Goal: Information Seeking & Learning: Find specific page/section

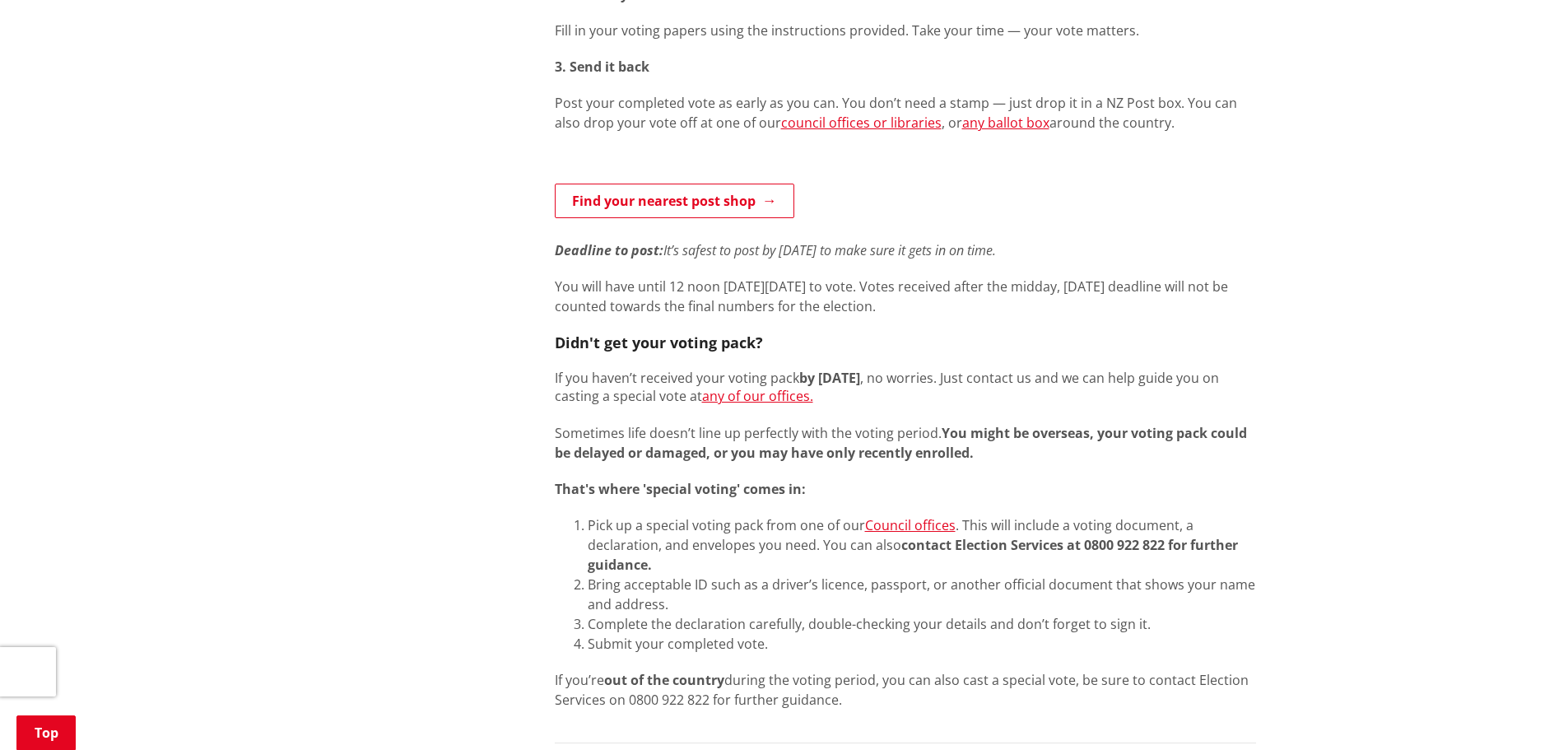
scroll to position [824, 0]
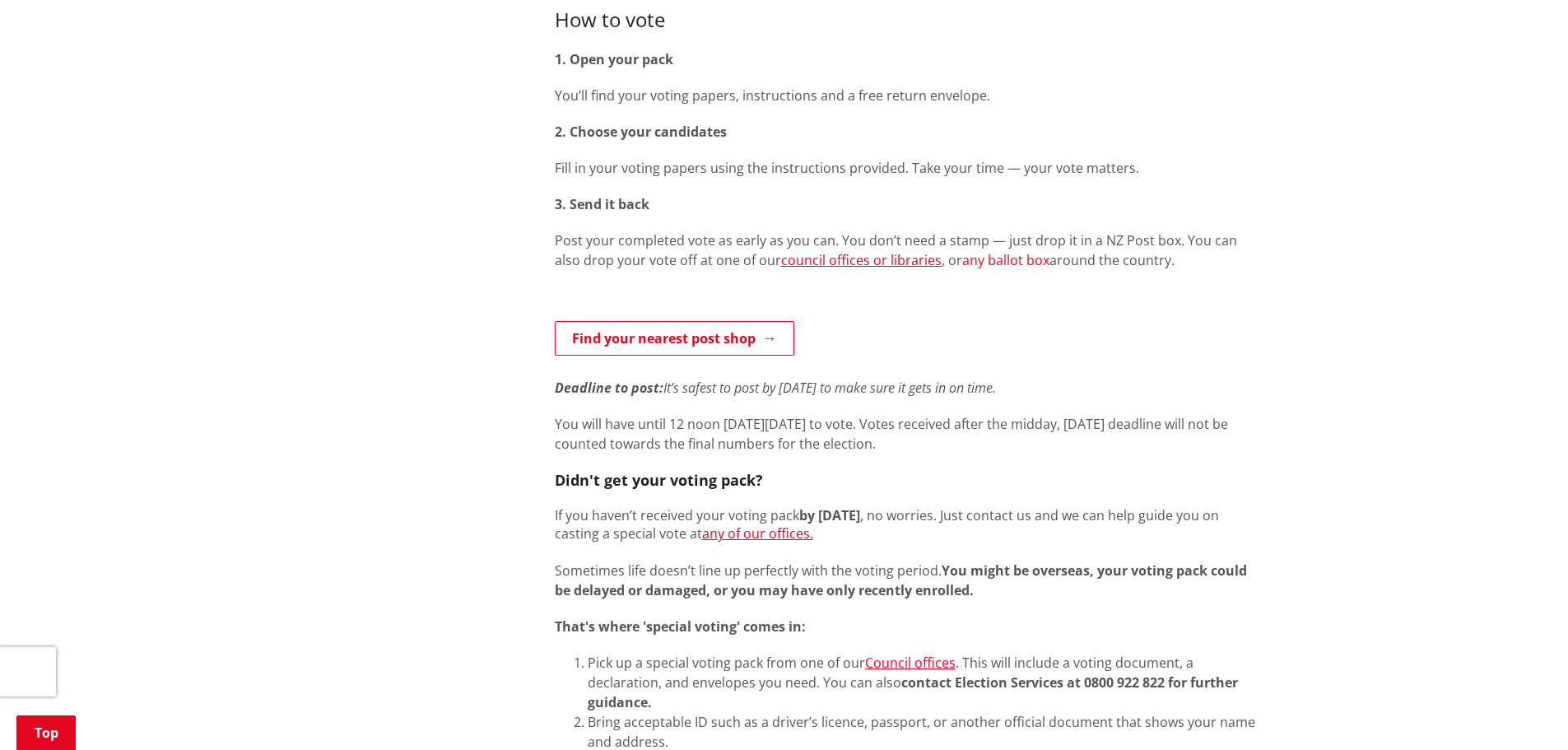
click at [966, 263] on link "any ballot box" at bounding box center [1006, 260] width 88 height 18
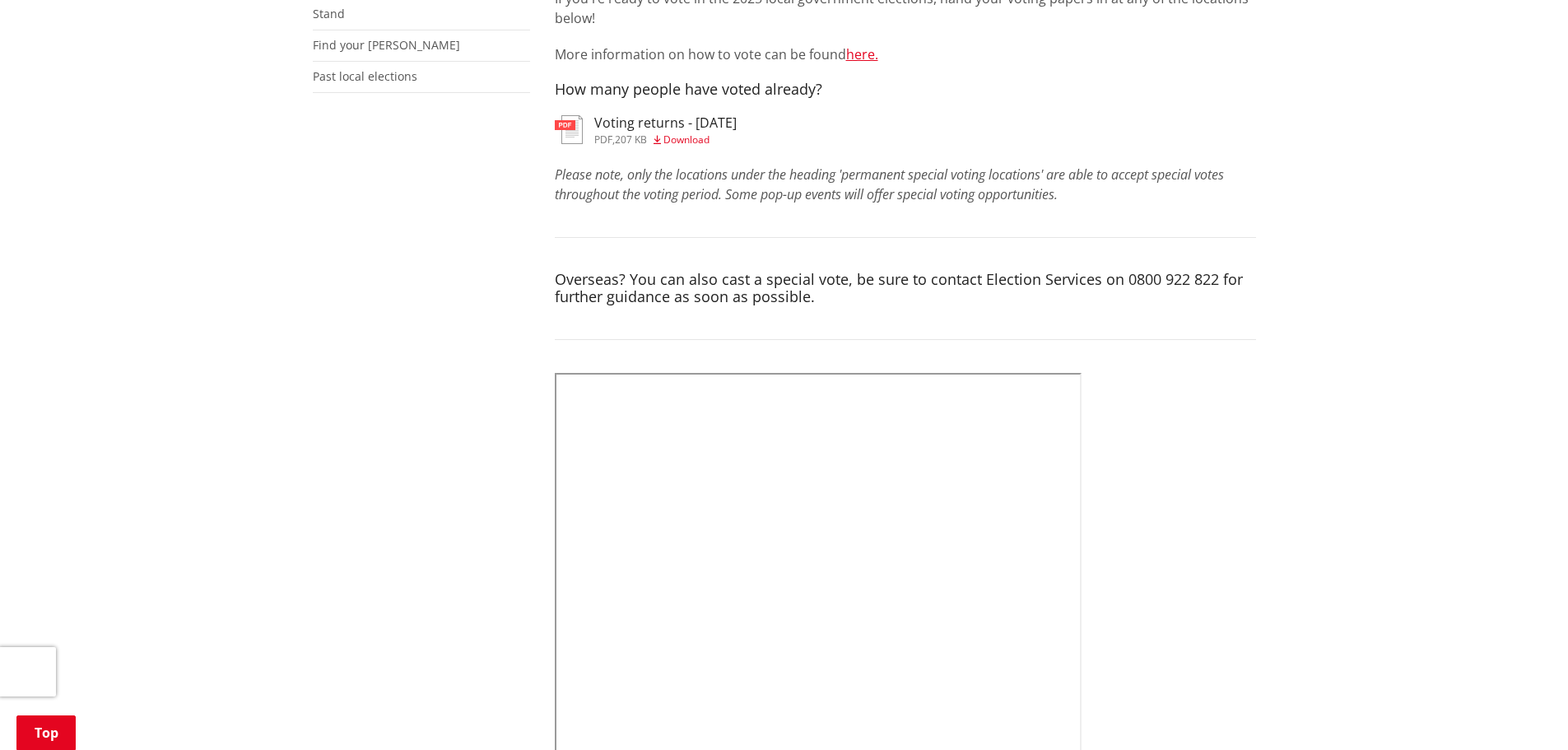
scroll to position [549, 0]
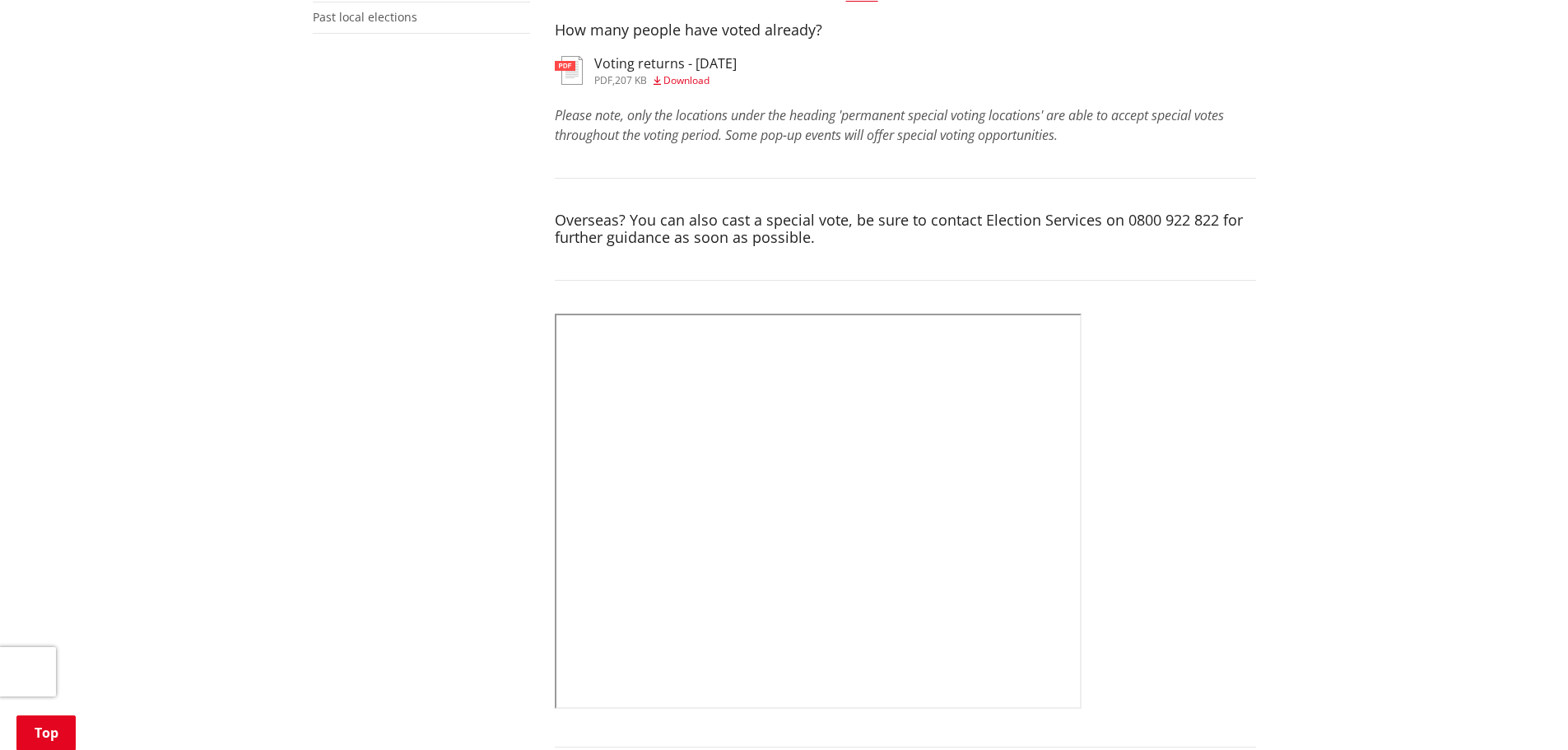
drag, startPoint x: 1276, startPoint y: 477, endPoint x: 1302, endPoint y: 395, distance: 86.0
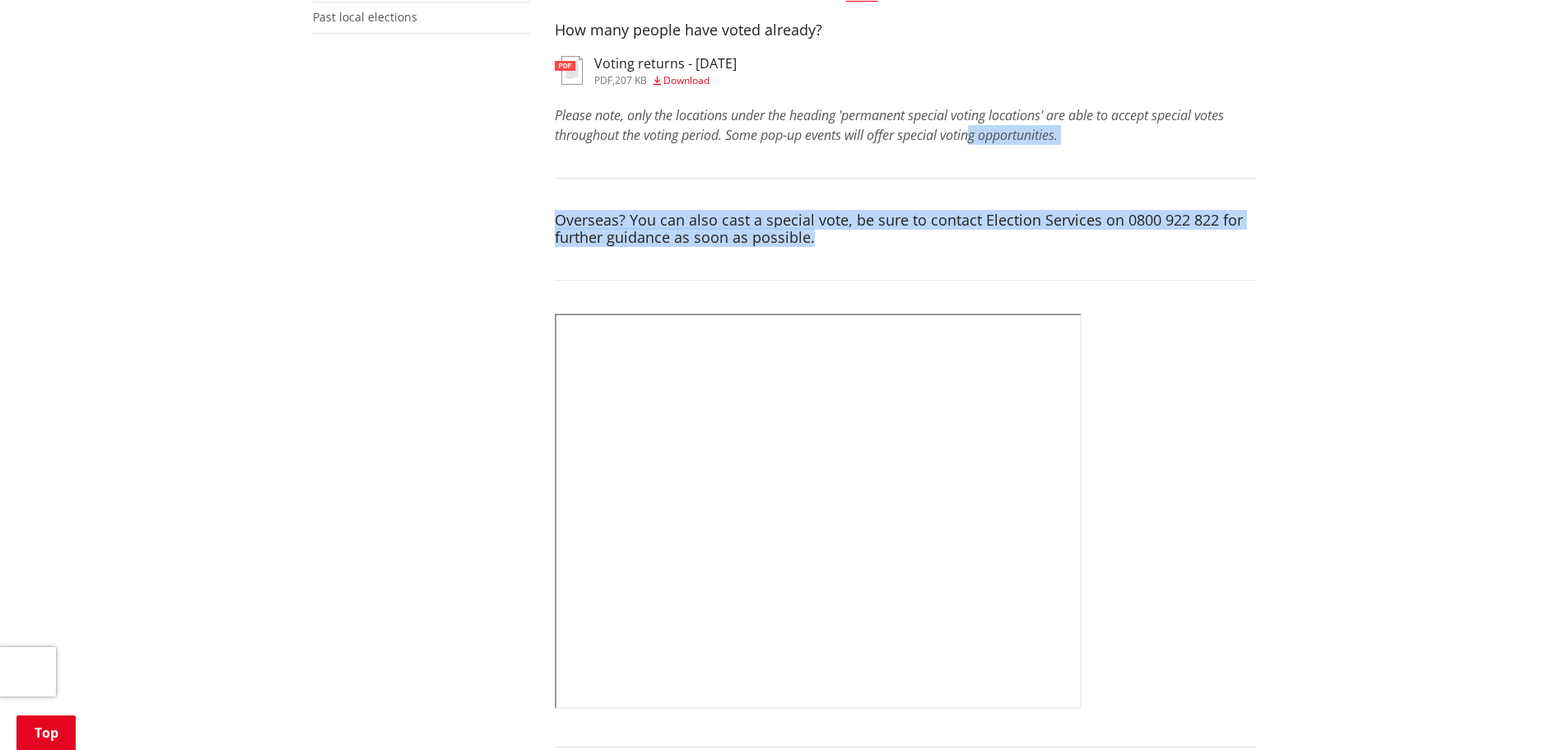
drag, startPoint x: 979, startPoint y: 144, endPoint x: 994, endPoint y: 280, distance: 136.8
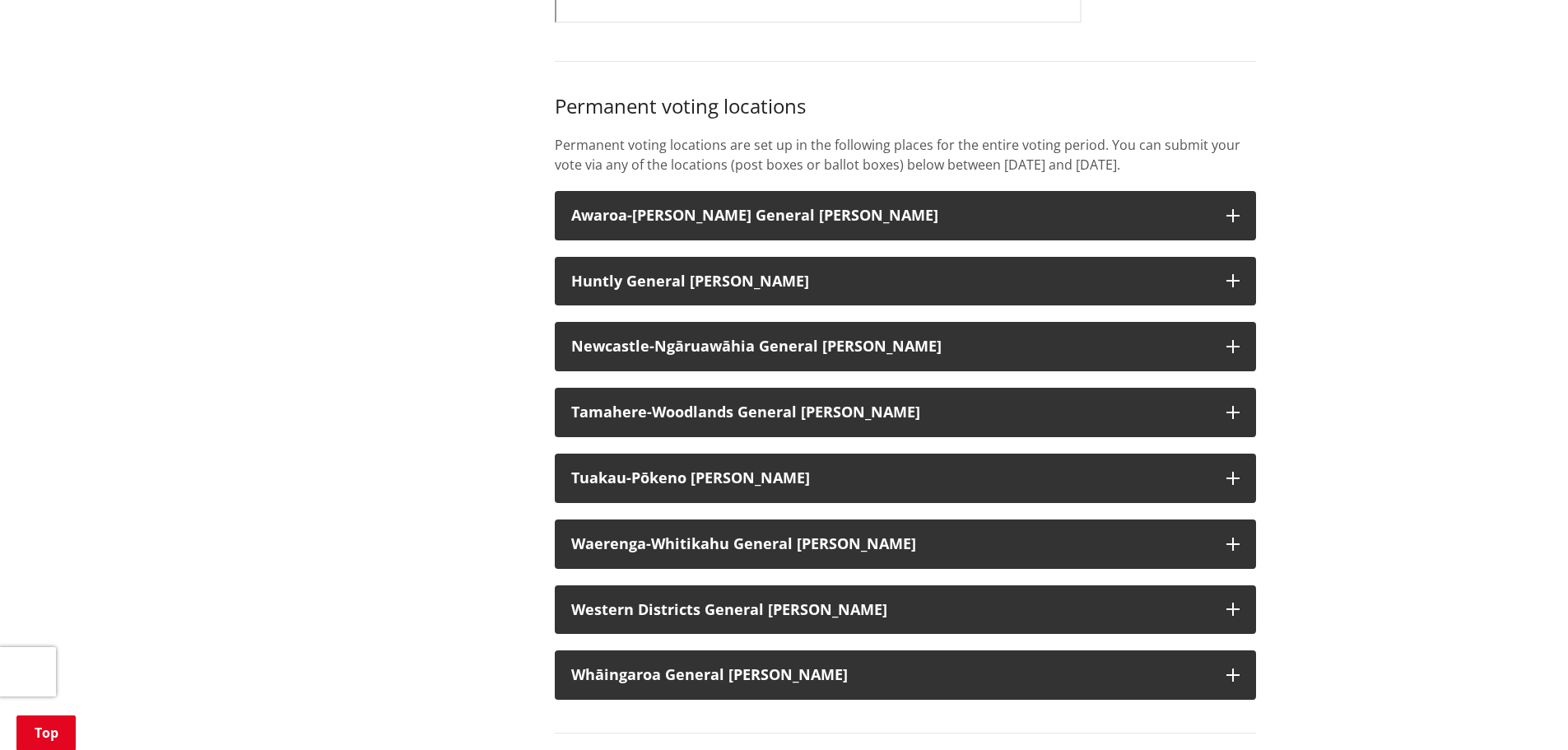
scroll to position [1372, 0]
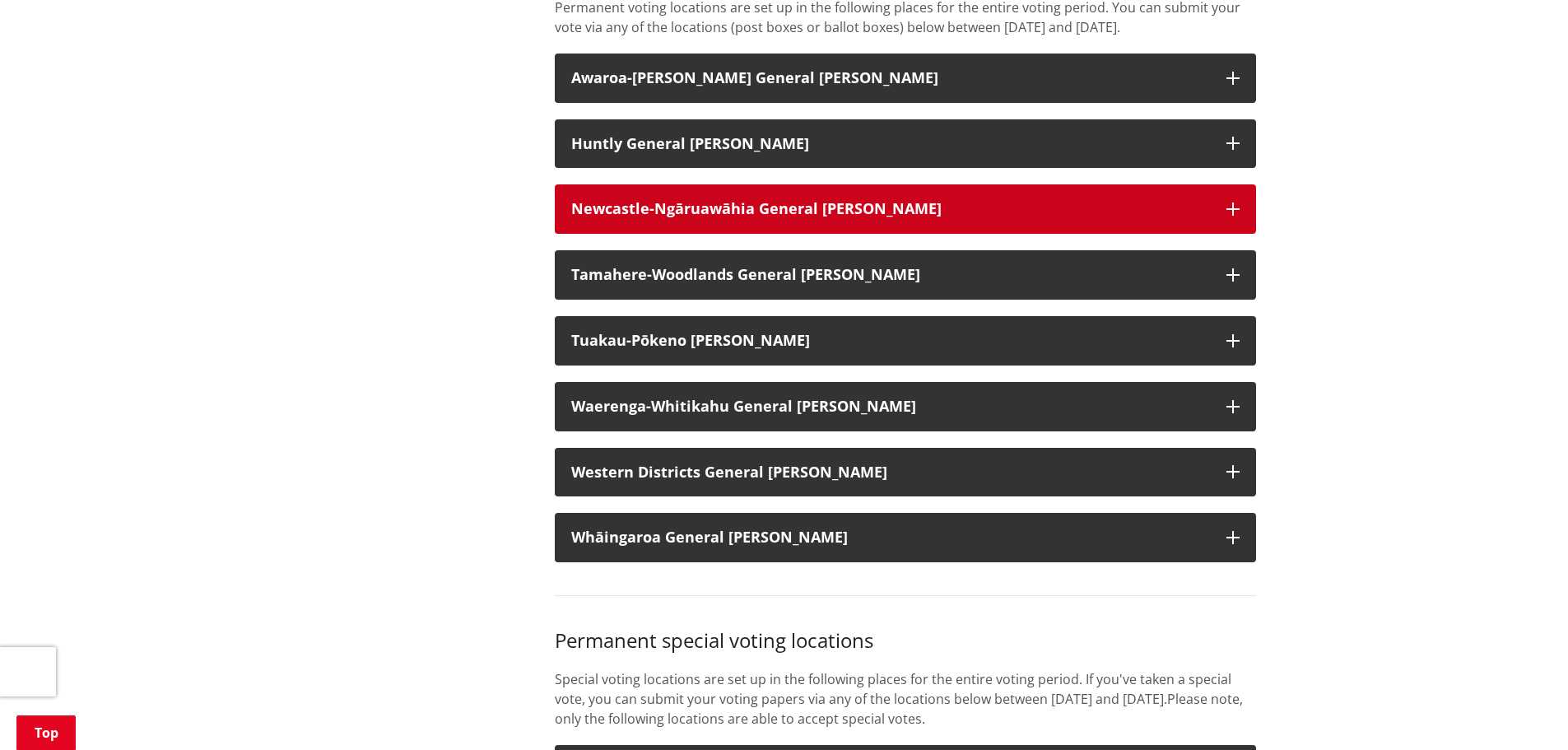
click at [709, 218] on strong "Newcastle-Ngāruawāhia General [PERSON_NAME]" at bounding box center [757, 208] width 371 height 20
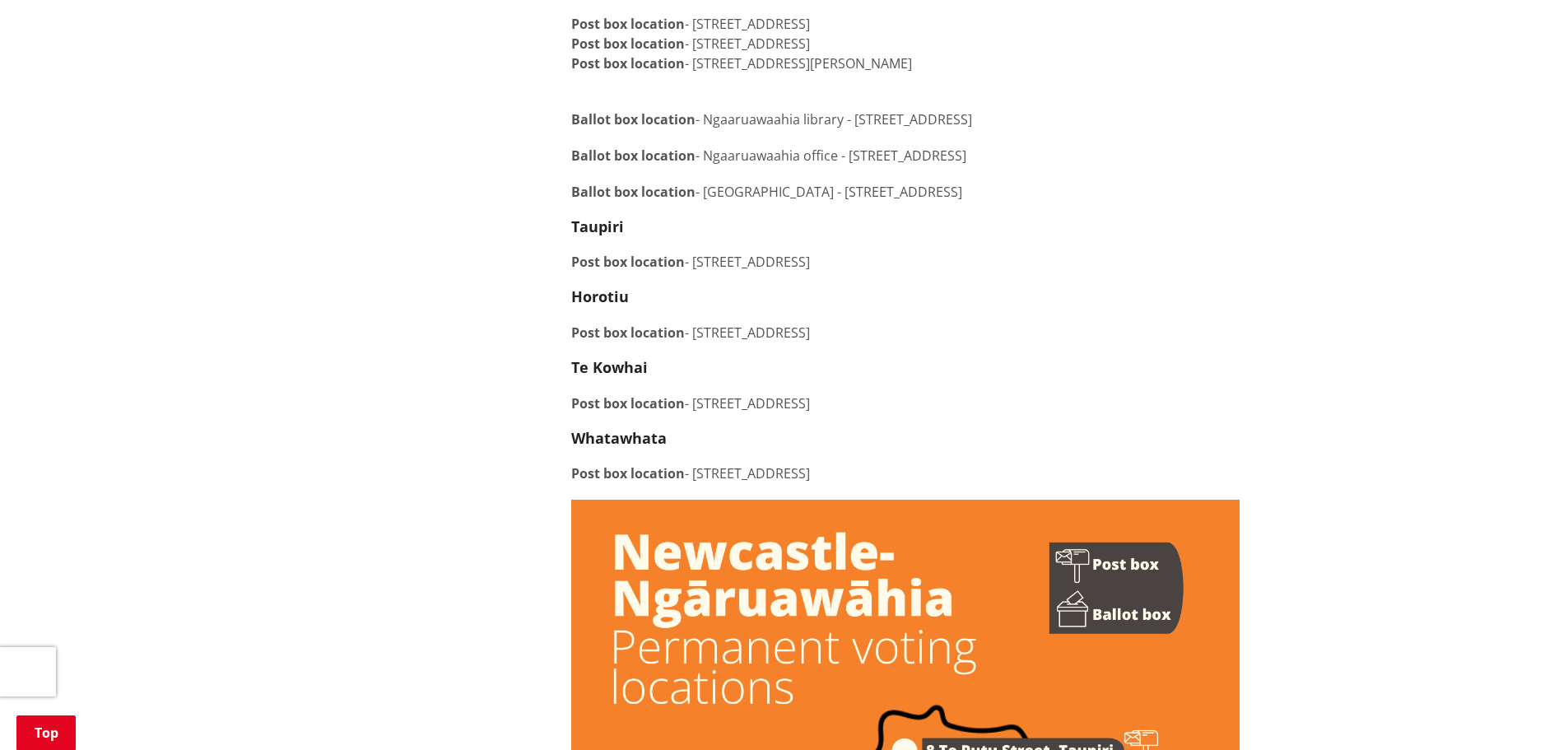
scroll to position [1646, 0]
